Goal: Task Accomplishment & Management: Manage account settings

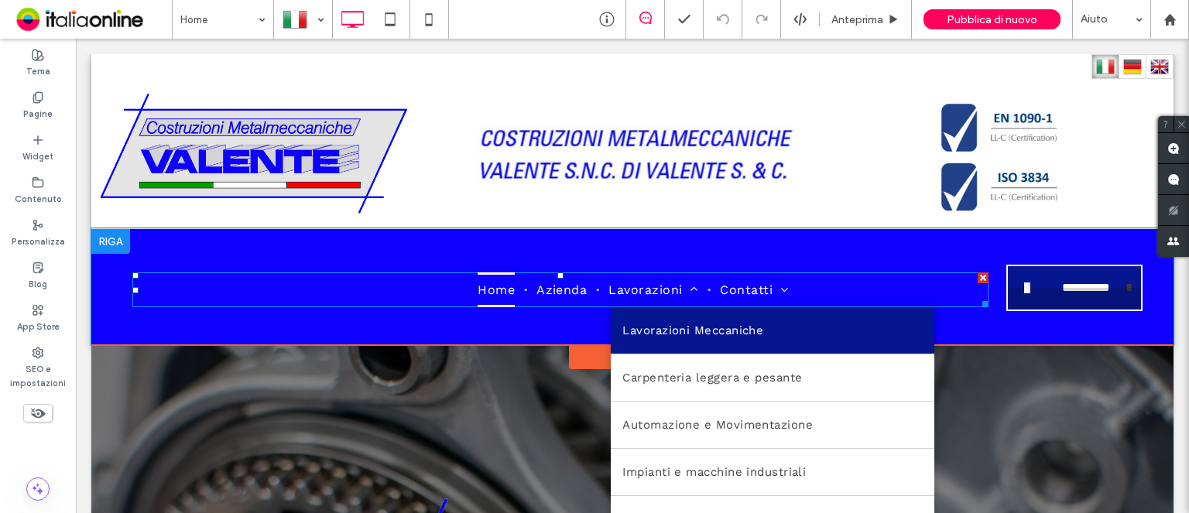
click at [717, 334] on span "Lavorazioni Meccaniche" at bounding box center [692, 330] width 141 height 23
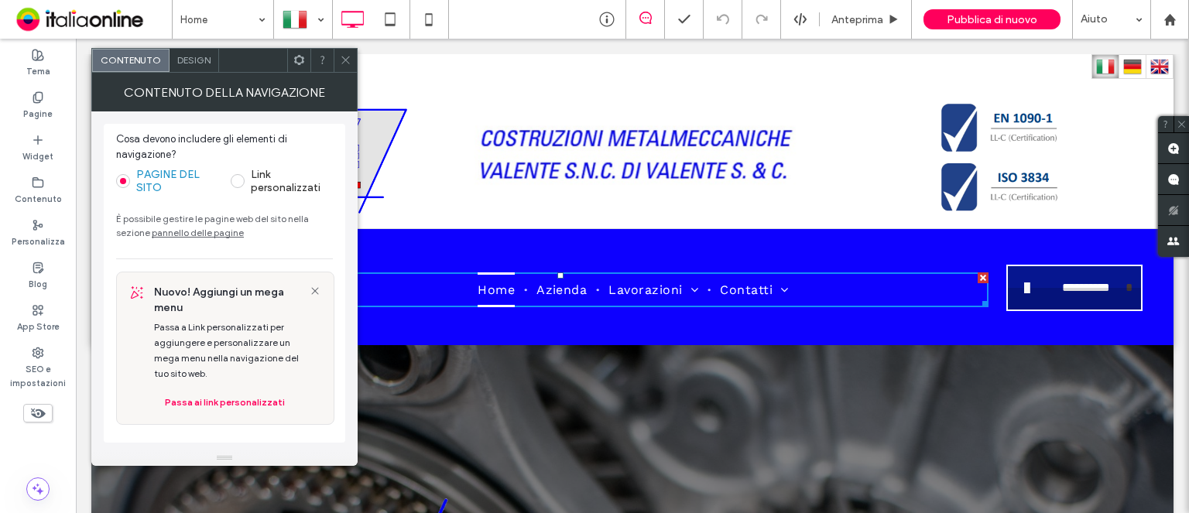
click at [203, 231] on link "pannello delle pagine" at bounding box center [198, 233] width 92 height 12
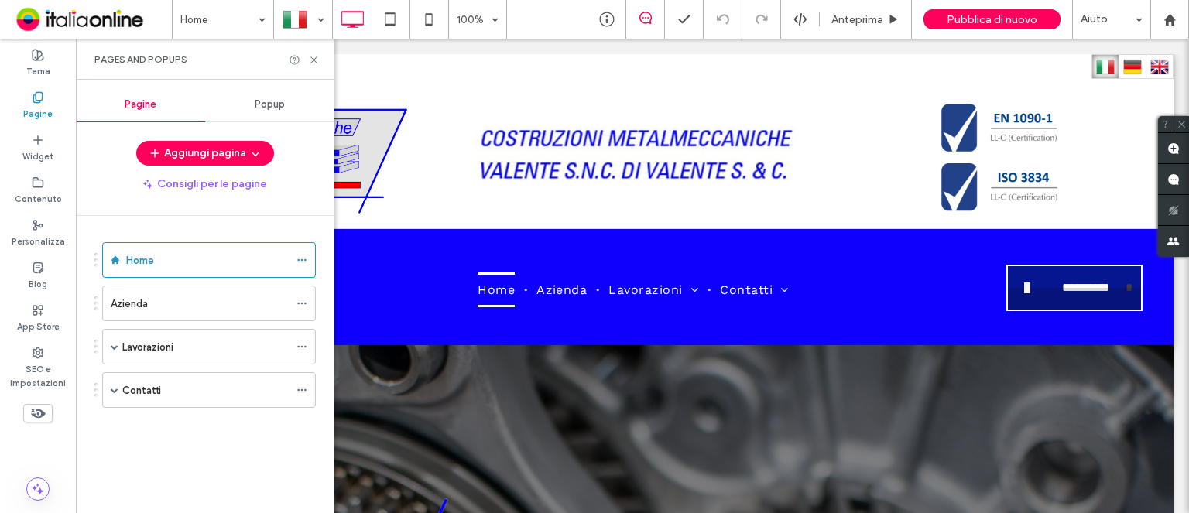
click at [167, 345] on label "Lavorazioni" at bounding box center [147, 347] width 51 height 27
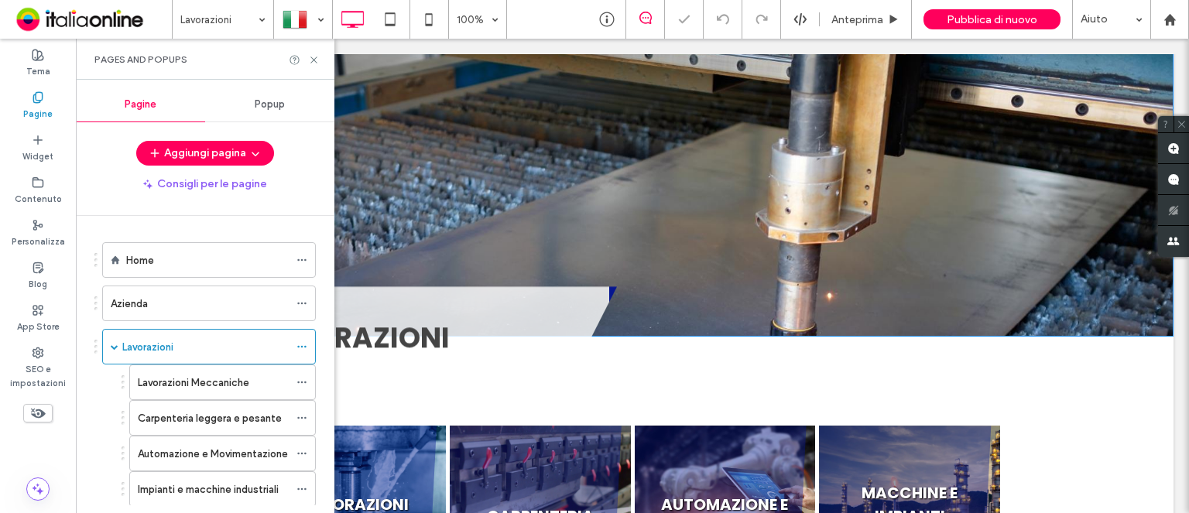
scroll to position [310, 0]
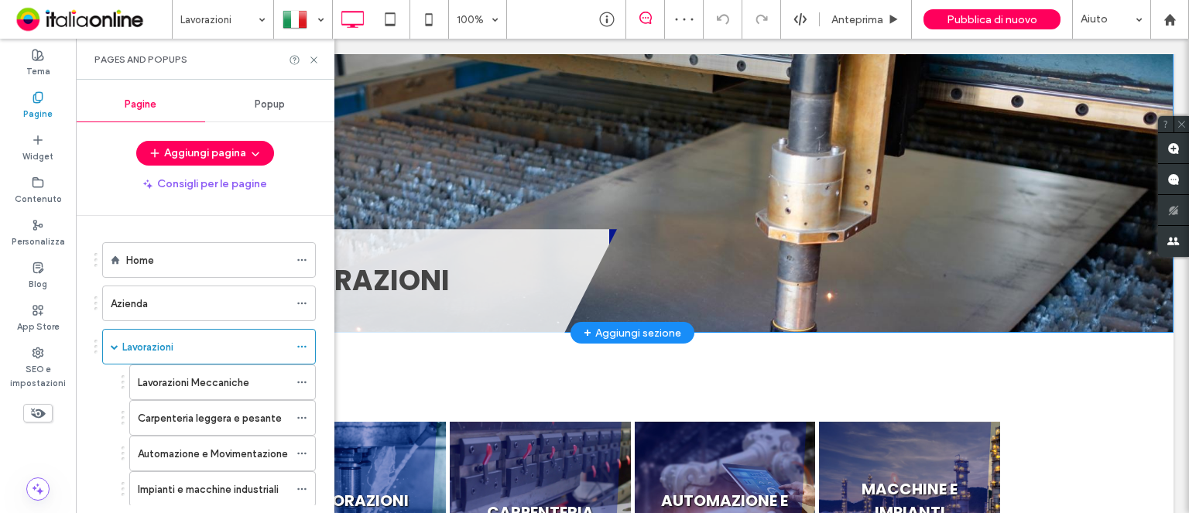
click at [631, 135] on div "LAVORAZIONI Click To Paste Click To Paste [GEOGRAPHIC_DATA] + Aggiungi sezione" at bounding box center [632, 184] width 1082 height 297
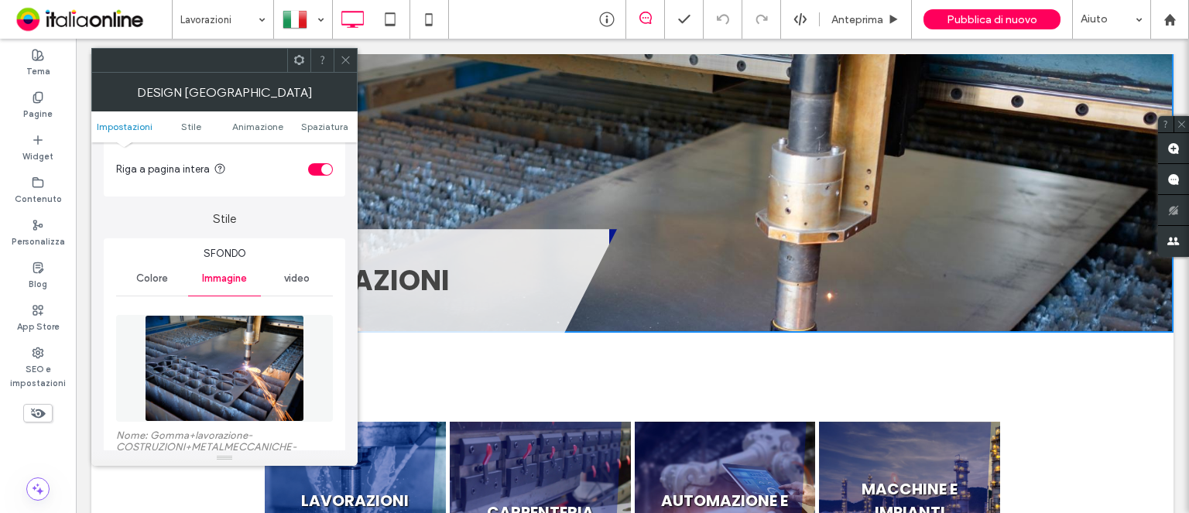
scroll to position [0, 0]
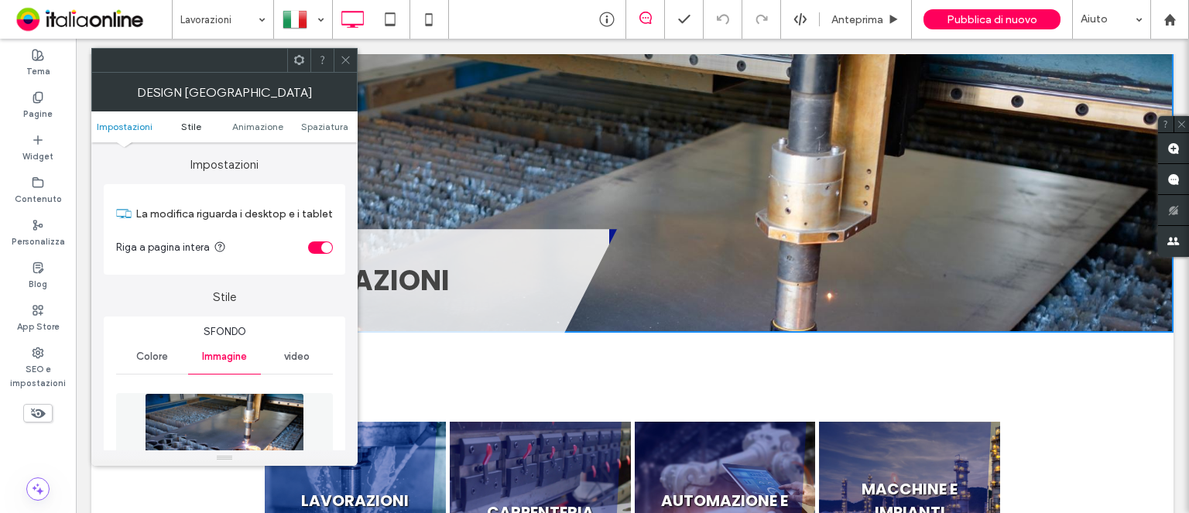
click at [183, 121] on span "Stile" at bounding box center [191, 127] width 20 height 12
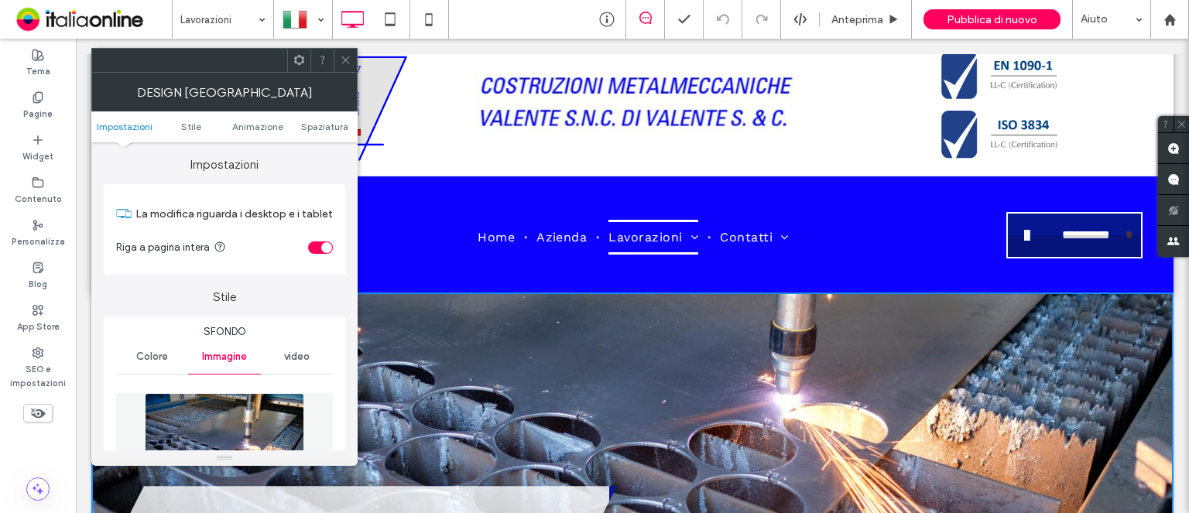
scroll to position [232, 0]
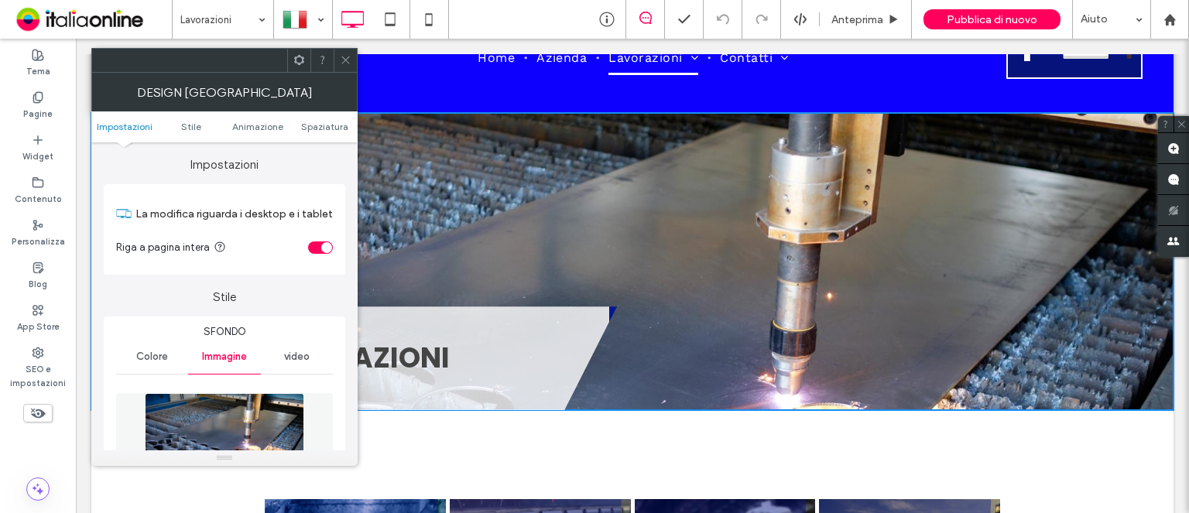
click at [580, 223] on div "LAVORAZIONI Click To Paste Click To Paste [GEOGRAPHIC_DATA] + Aggiungi sezione" at bounding box center [632, 261] width 1082 height 297
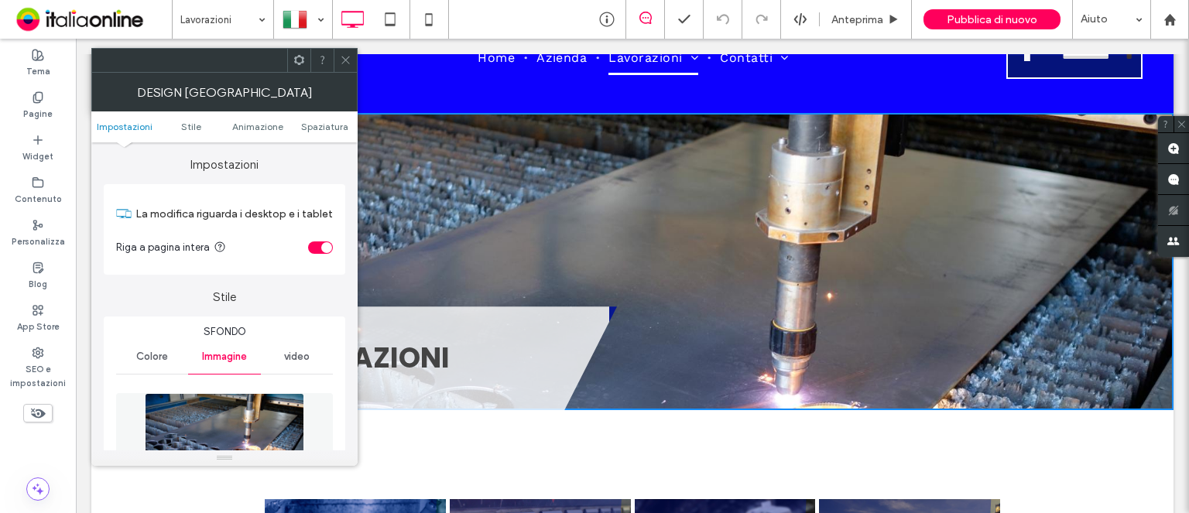
click at [338, 60] on div at bounding box center [345, 60] width 23 height 23
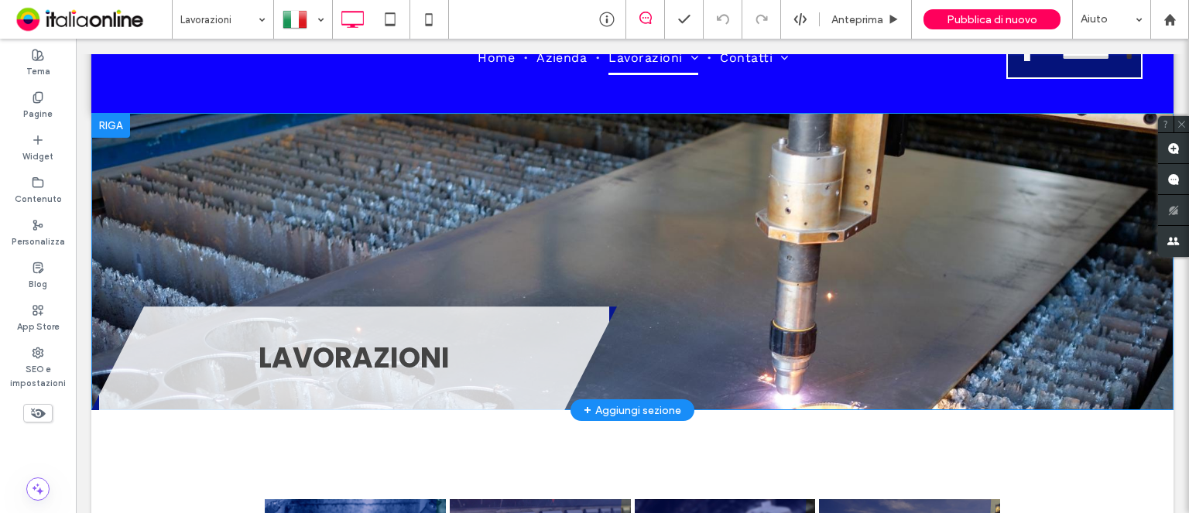
click at [465, 221] on div "LAVORAZIONI Click To Paste Click To Paste [GEOGRAPHIC_DATA] + Aggiungi sezione" at bounding box center [632, 261] width 1082 height 297
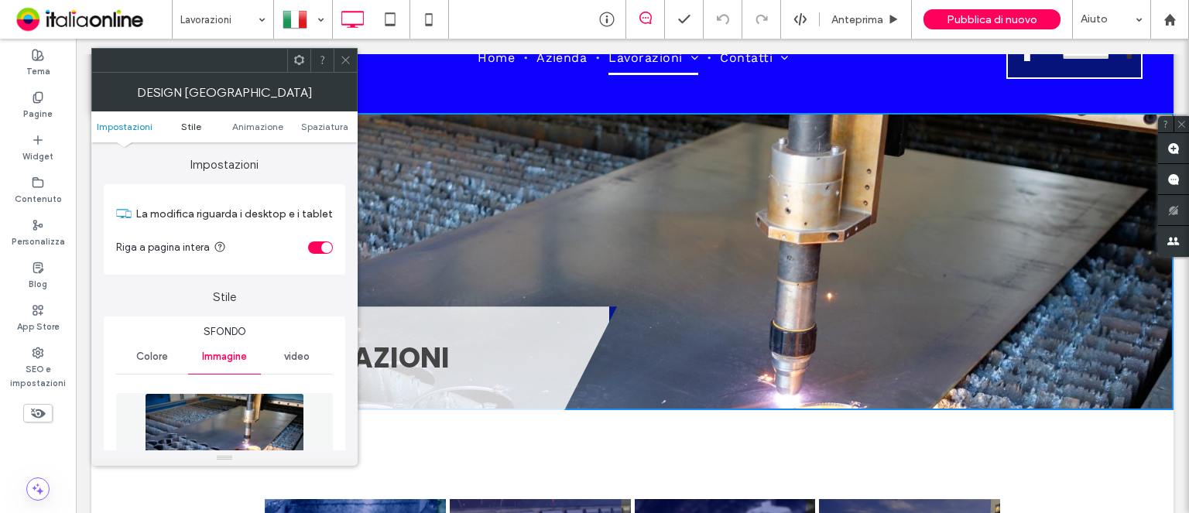
click at [192, 129] on span "Stile" at bounding box center [191, 127] width 20 height 12
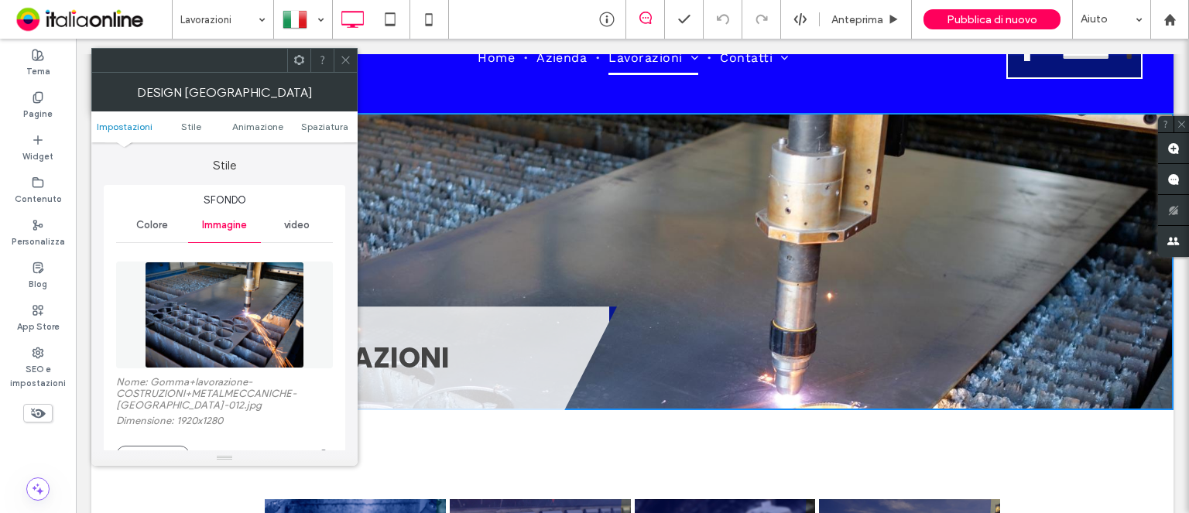
scroll to position [132, 0]
click at [146, 225] on span "Colore" at bounding box center [152, 225] width 32 height 12
